Goal: Find specific page/section: Find specific page/section

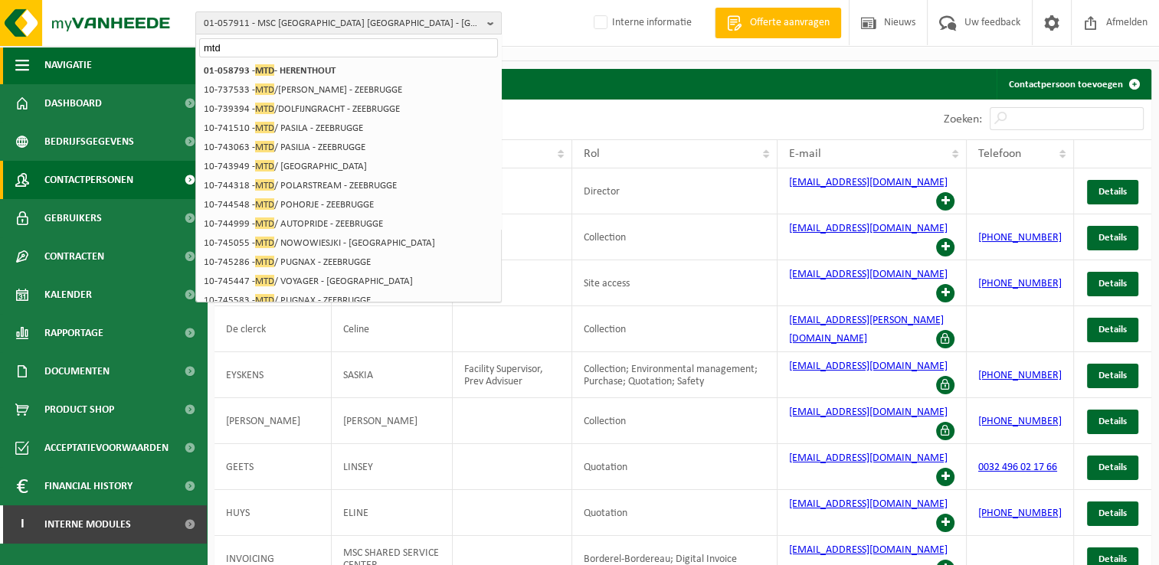
drag, startPoint x: 200, startPoint y: 50, endPoint x: 186, endPoint y: 50, distance: 13.8
click at [186, 50] on div "01-057911 - MSC BELGIUM NV - ANTWERPEN mtd 01-057911 - MSC BELGIUM NV - ANTWERP…" at bounding box center [579, 326] width 1159 height 703
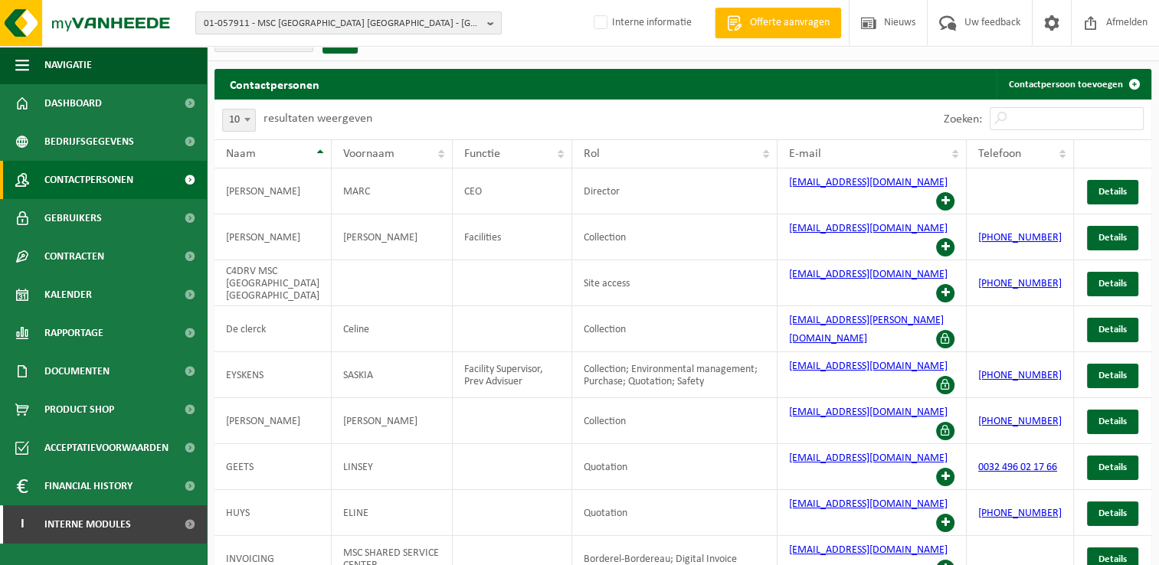
drag, startPoint x: 332, startPoint y: 12, endPoint x: 326, endPoint y: 30, distance: 18.7
click at [332, 13] on span "01-057911 - MSC BELGIUM NV - ANTWERPEN" at bounding box center [342, 23] width 277 height 23
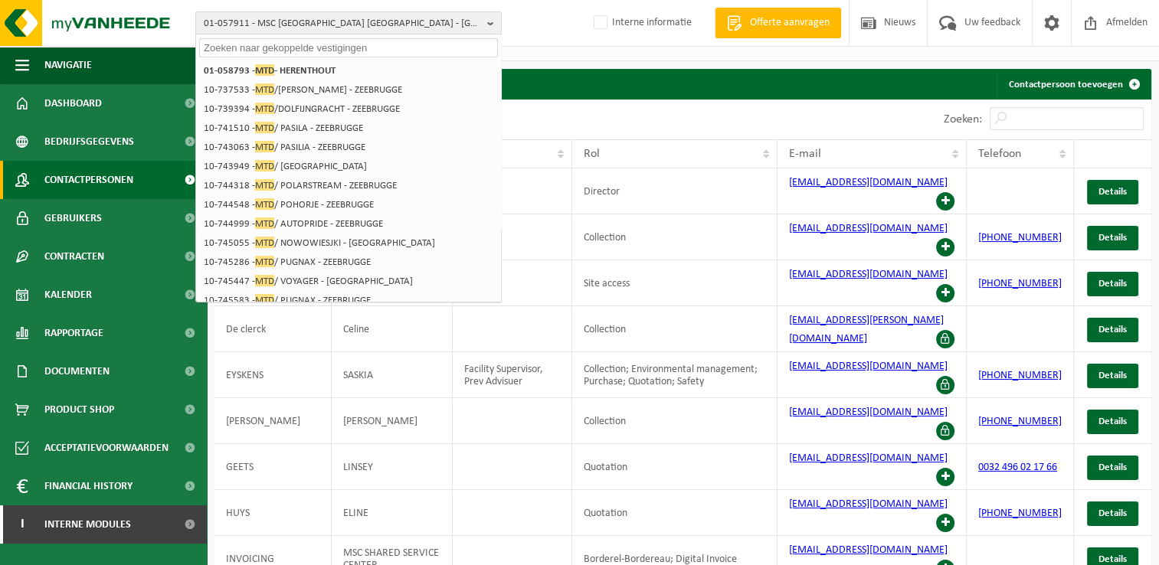
click at [318, 51] on input "text" at bounding box center [348, 47] width 299 height 19
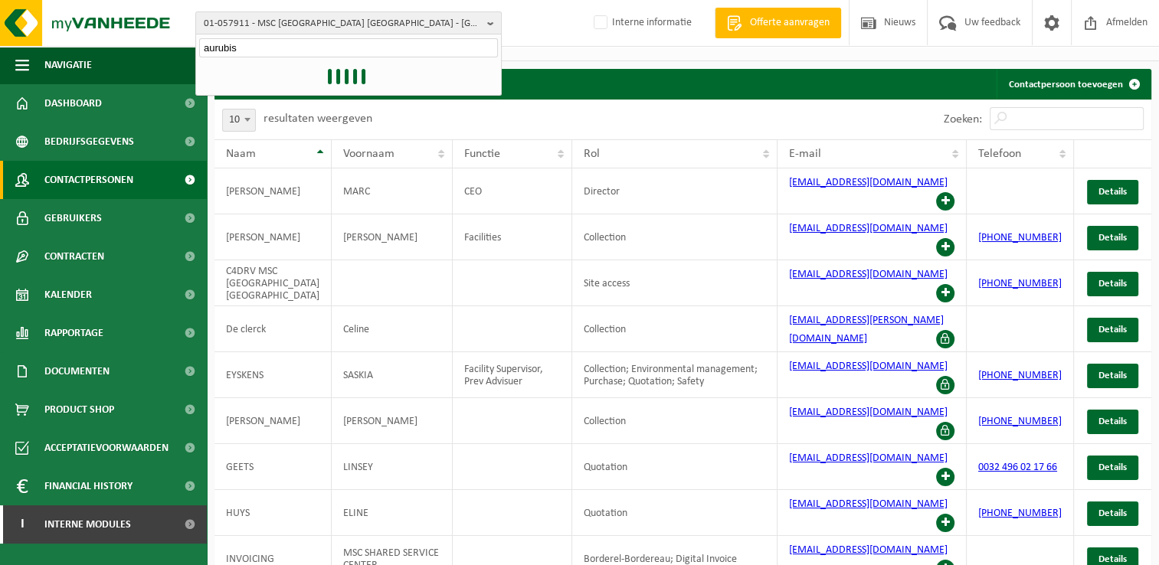
type input "aurubis"
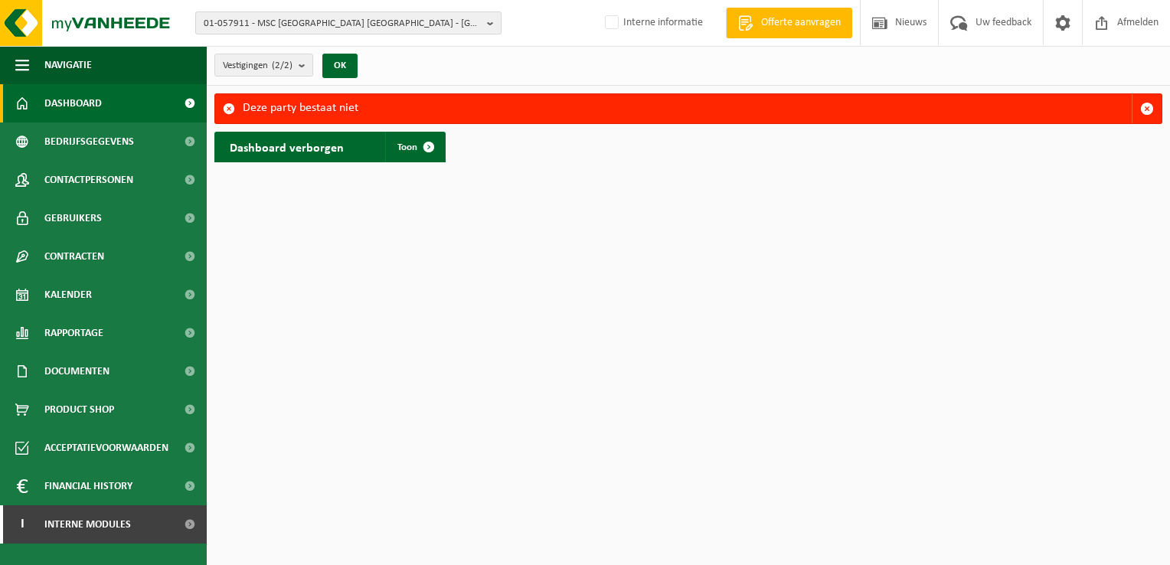
click at [365, 32] on span "01-057911 - MSC [GEOGRAPHIC_DATA] [GEOGRAPHIC_DATA] - [GEOGRAPHIC_DATA]" at bounding box center [342, 23] width 277 height 23
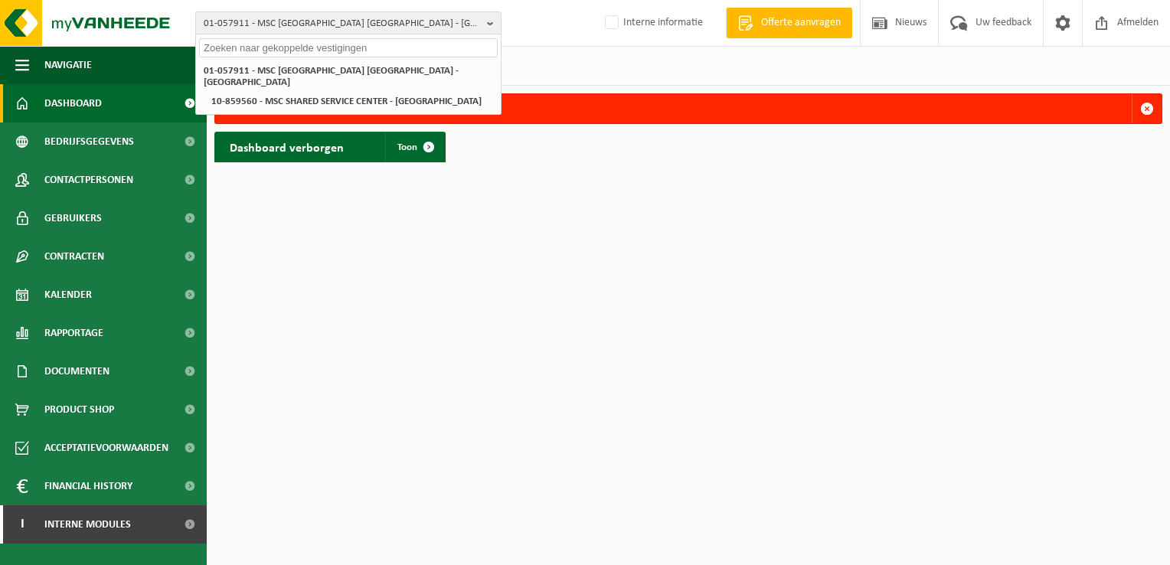
click at [341, 47] on input "text" at bounding box center [348, 47] width 299 height 19
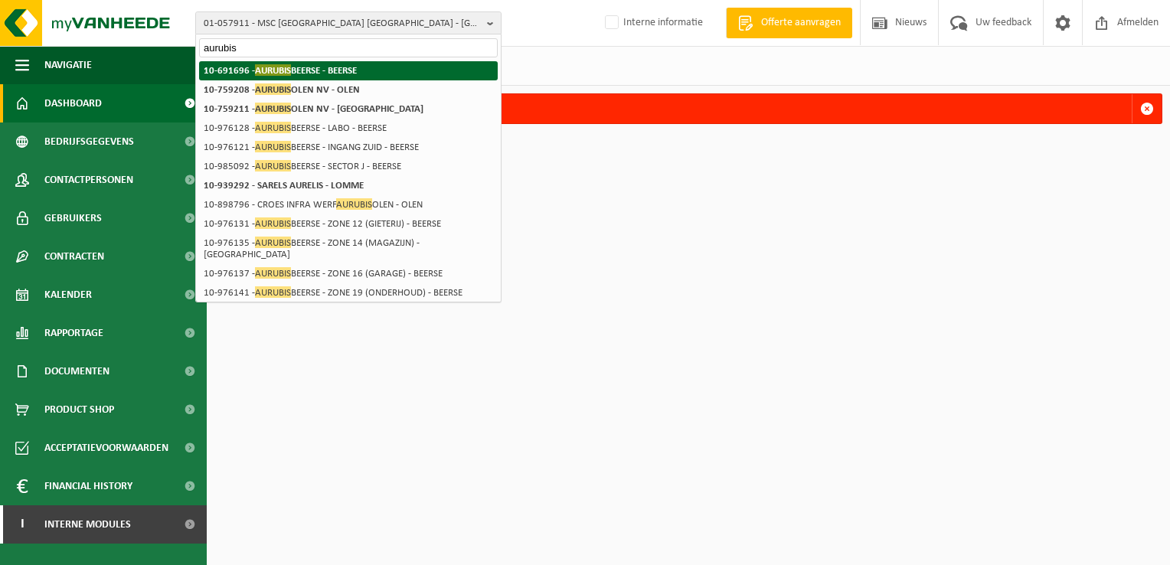
type input "aurubis"
click at [328, 66] on strong "10-691696 - AURUBIS BEERSE - BEERSE" at bounding box center [280, 69] width 153 height 11
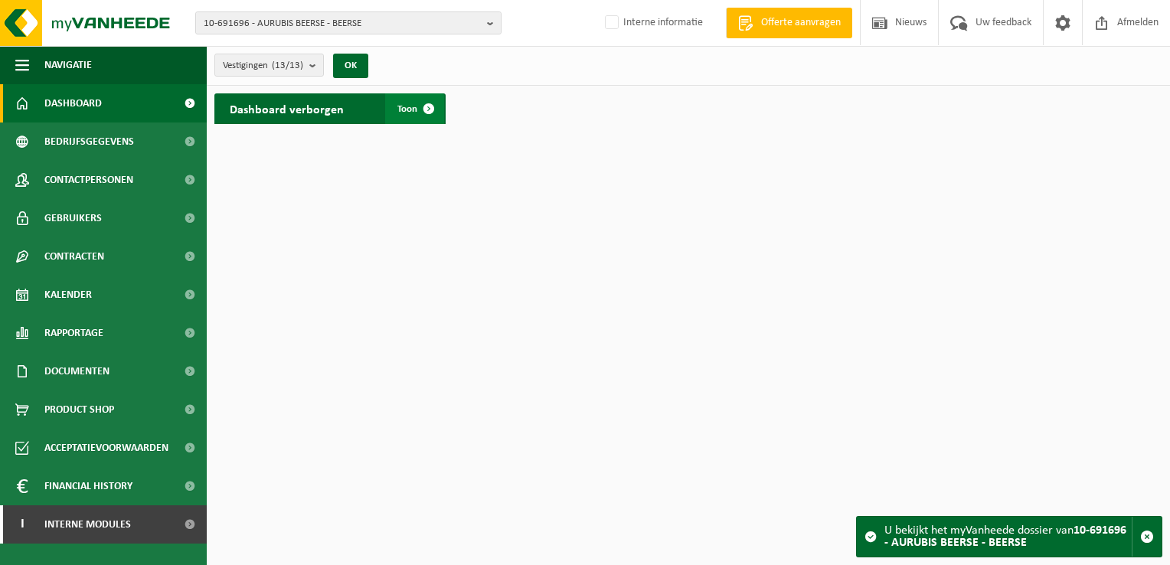
click at [430, 105] on span at bounding box center [429, 108] width 31 height 31
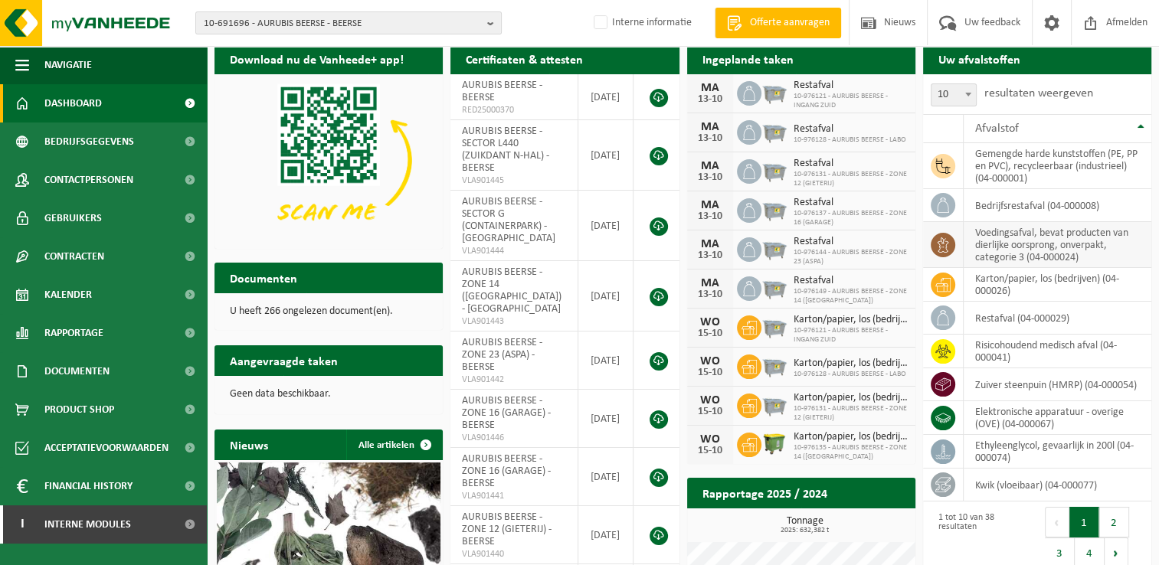
scroll to position [77, 0]
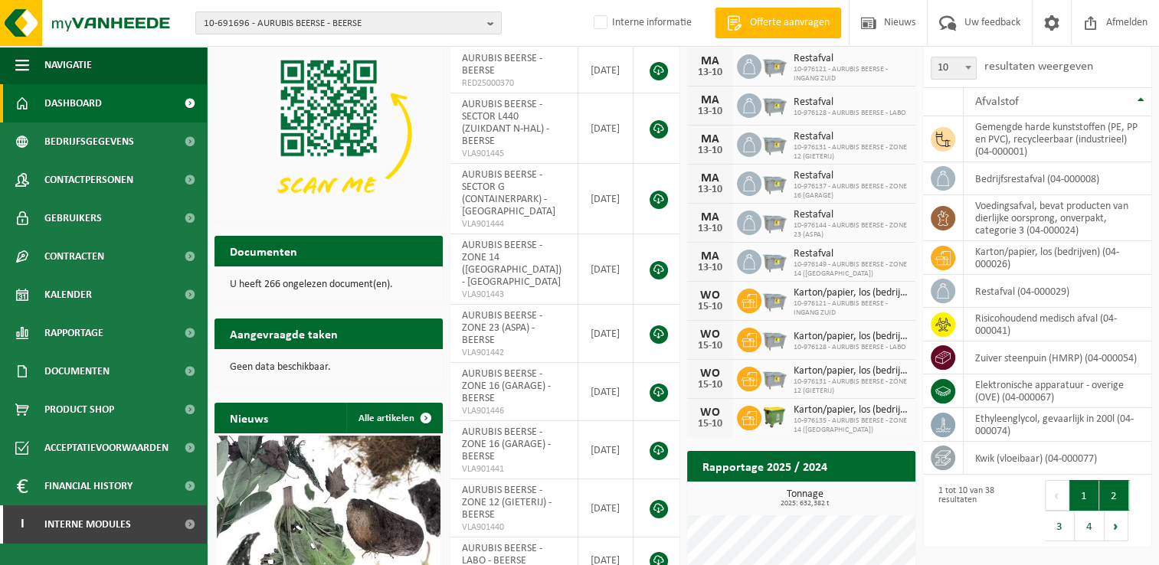
click at [1107, 491] on button "2" at bounding box center [1114, 495] width 30 height 31
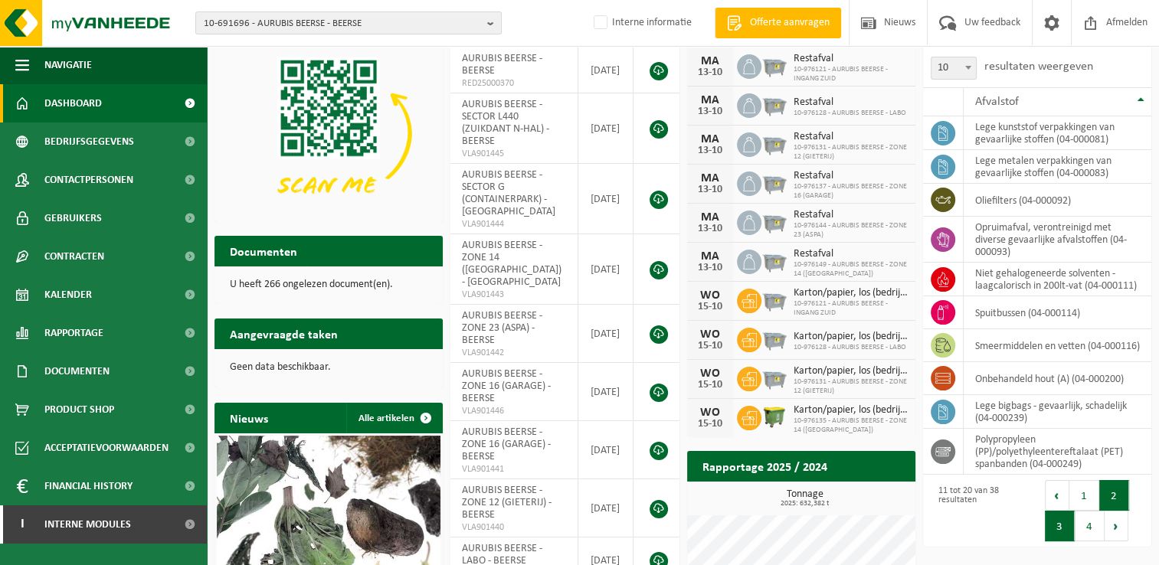
click at [1058, 523] on button "3" at bounding box center [1060, 526] width 30 height 31
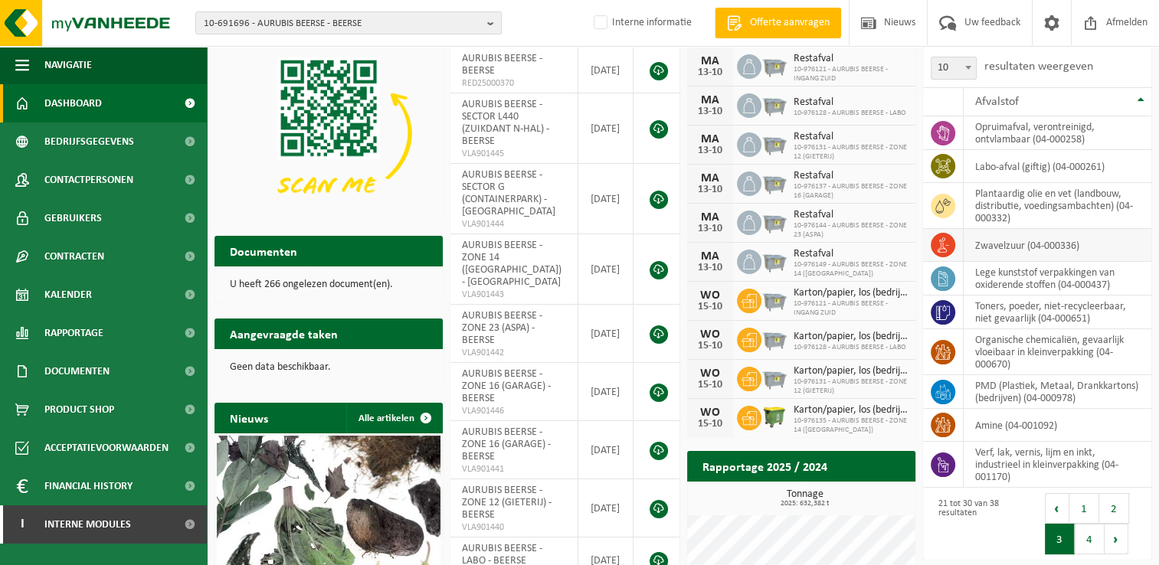
click at [1089, 243] on td "zwavelzuur (04-000336)" at bounding box center [1057, 245] width 188 height 33
